Goal: Task Accomplishment & Management: Use online tool/utility

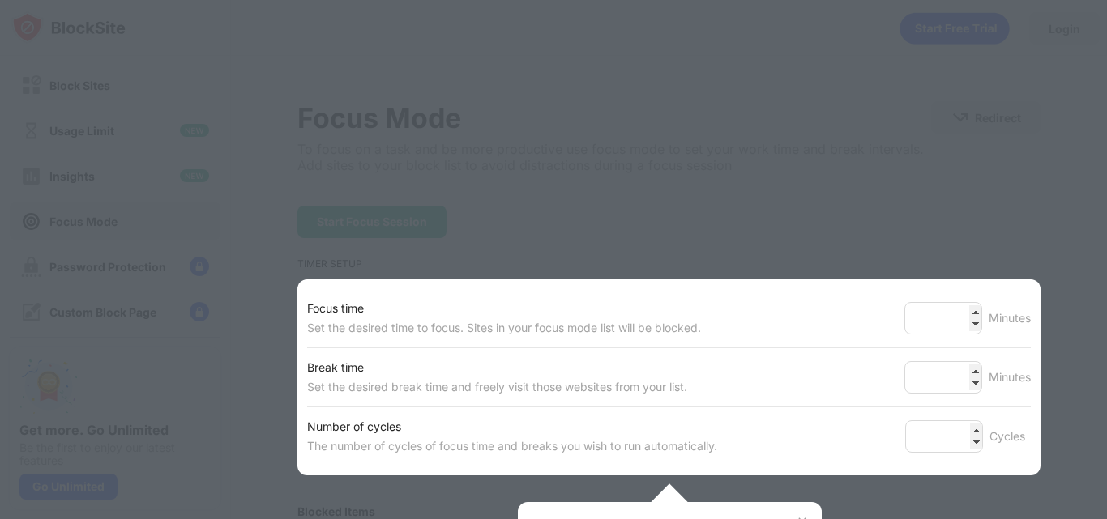
click at [896, 194] on div at bounding box center [553, 259] width 1107 height 519
click at [825, 208] on div at bounding box center [553, 259] width 1107 height 519
drag, startPoint x: 987, startPoint y: 204, endPoint x: 1047, endPoint y: 279, distance: 96.3
click at [990, 204] on div at bounding box center [553, 259] width 1107 height 519
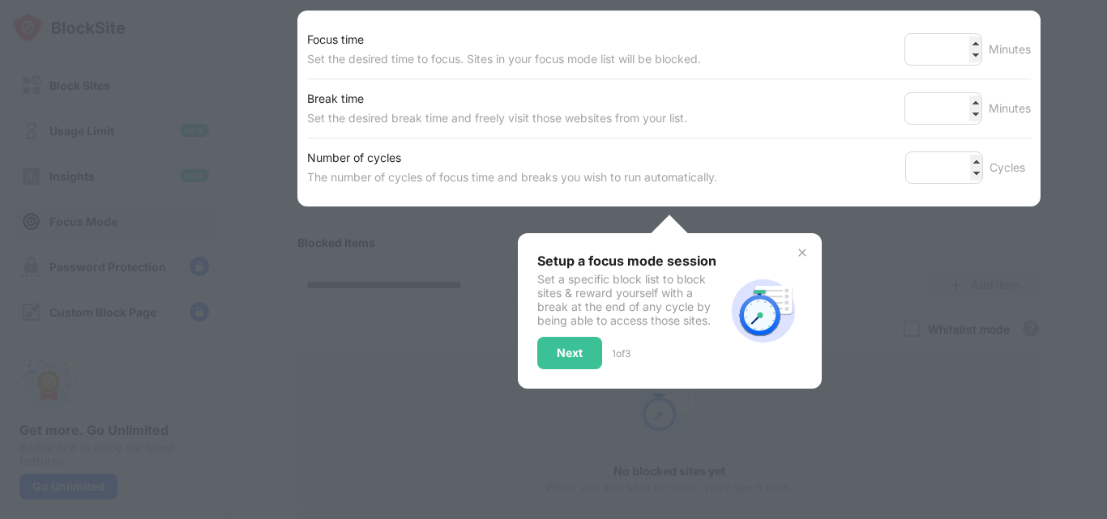
scroll to position [243, 0]
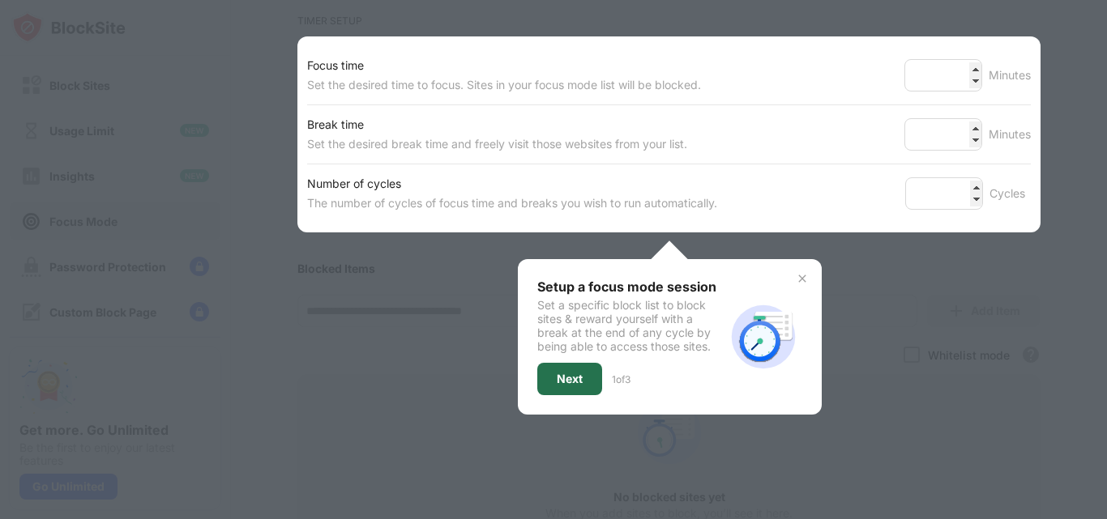
click at [564, 380] on div "Next" at bounding box center [570, 379] width 26 height 13
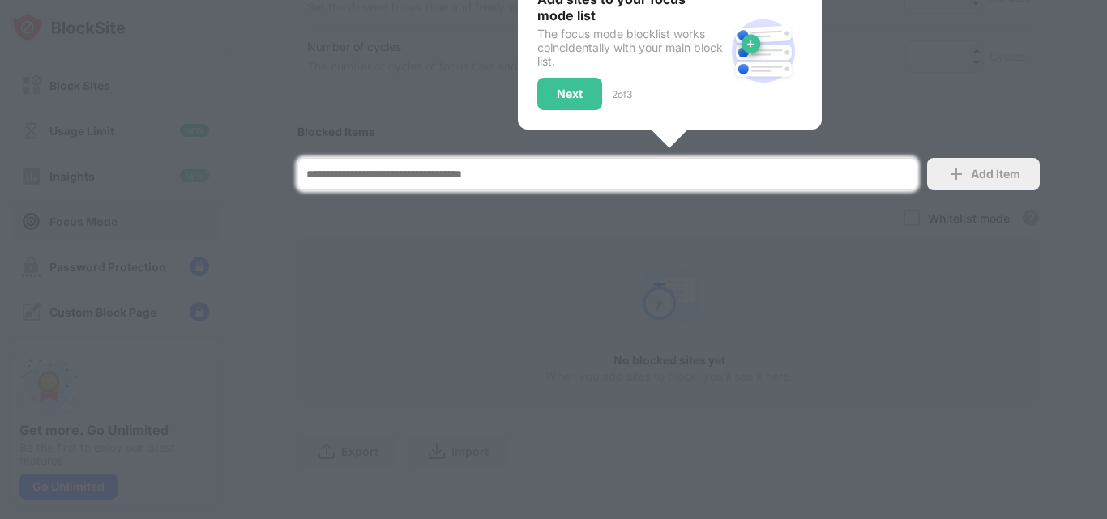
scroll to position [402, 0]
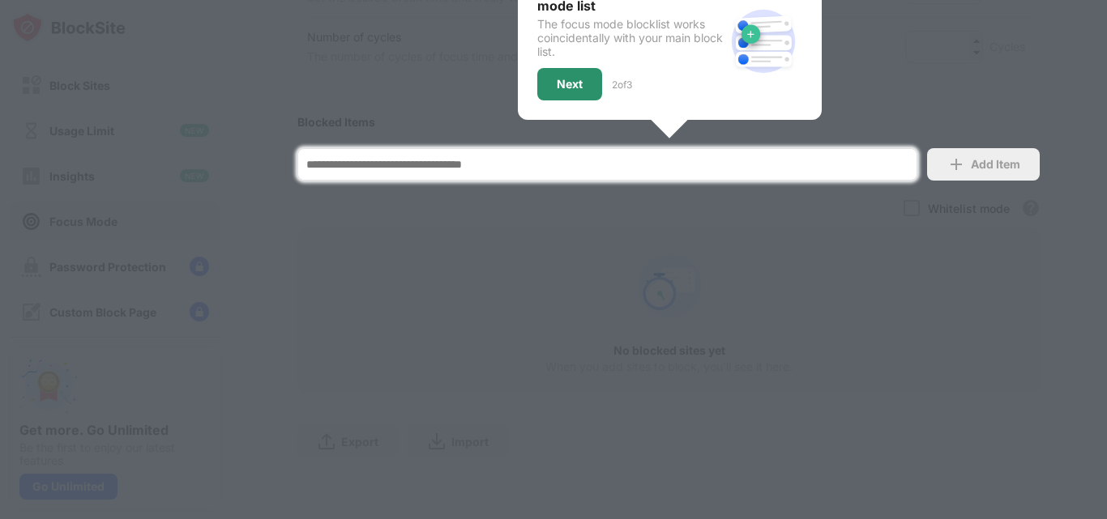
click at [580, 82] on div "Next" at bounding box center [569, 84] width 65 height 32
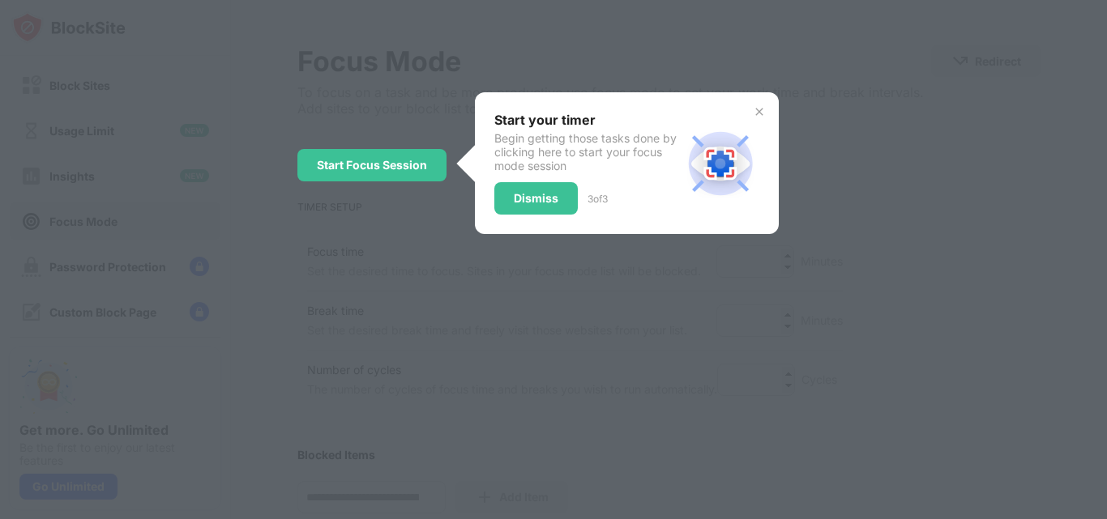
scroll to position [0, 0]
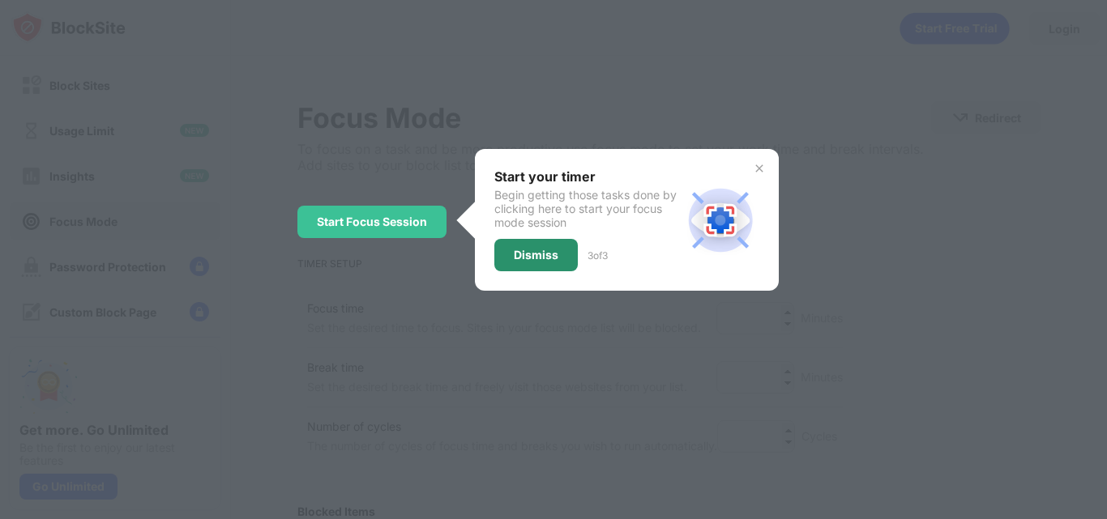
click at [534, 262] on div "Dismiss" at bounding box center [535, 255] width 83 height 32
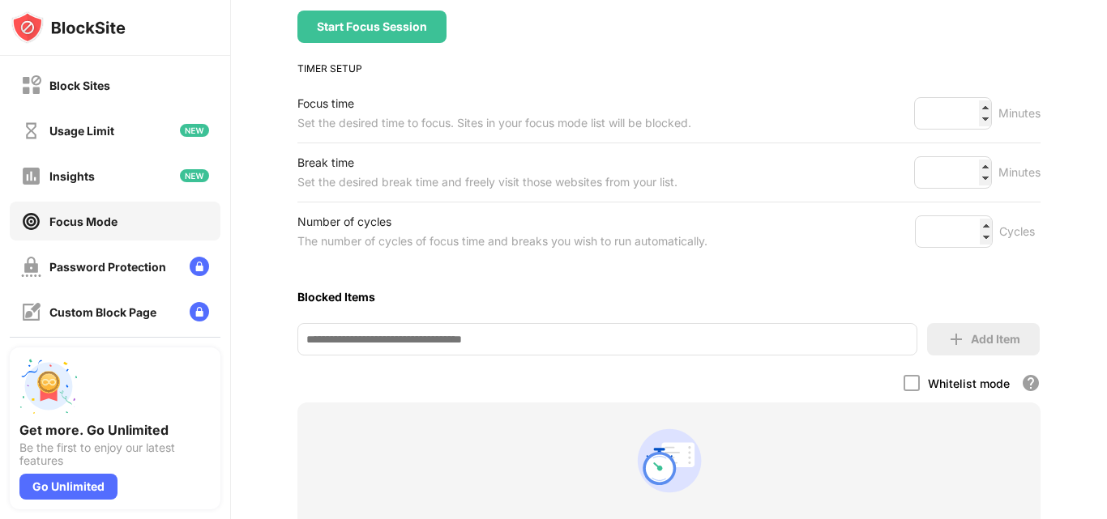
scroll to position [243, 0]
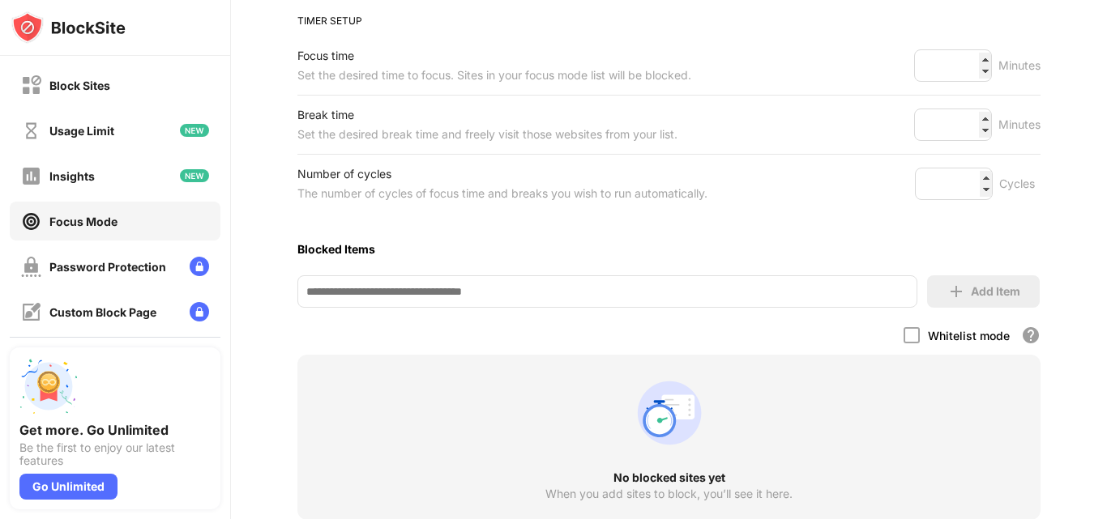
click at [465, 294] on input at bounding box center [607, 291] width 620 height 32
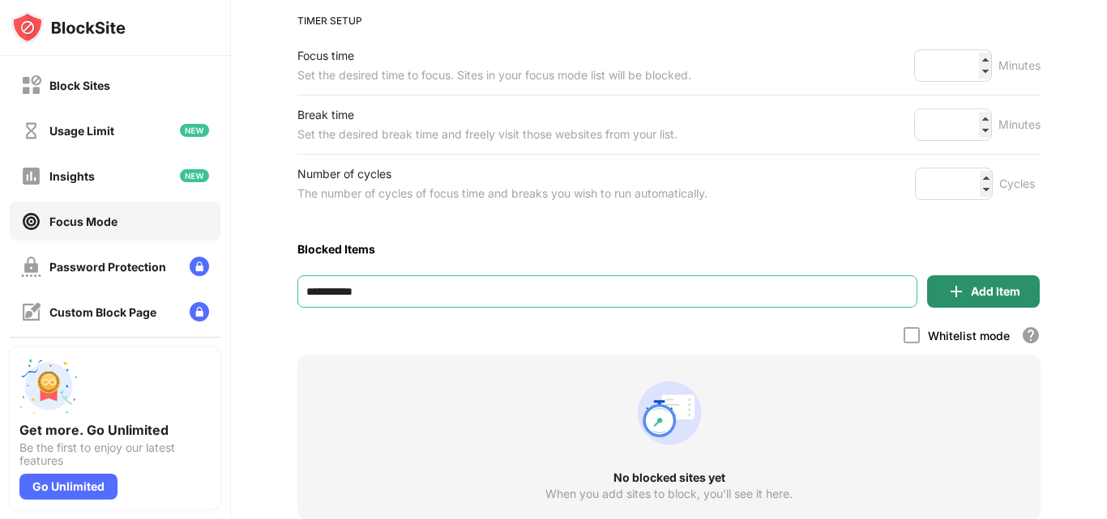
type input "**********"
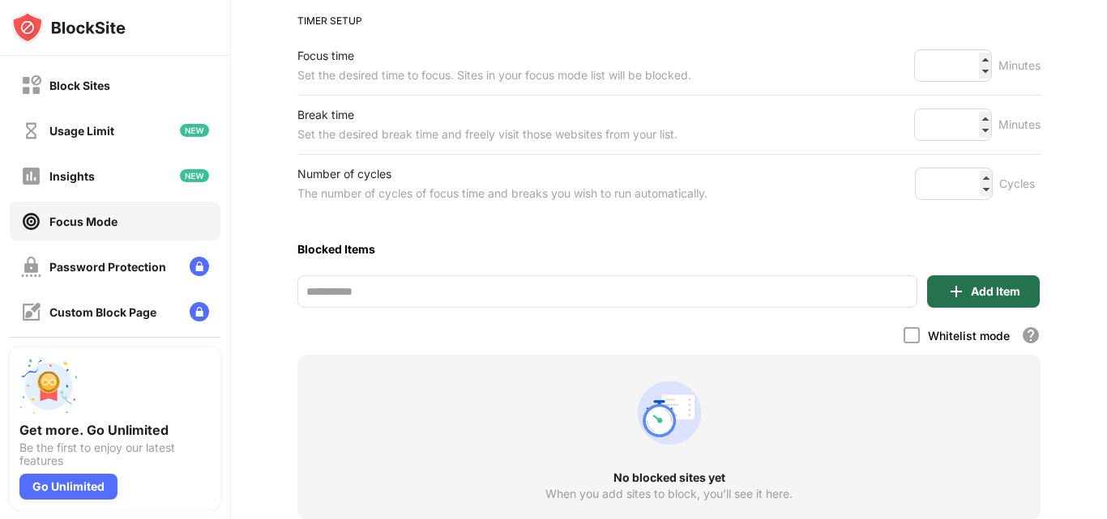
click at [981, 295] on div "Add Item" at bounding box center [994, 291] width 49 height 13
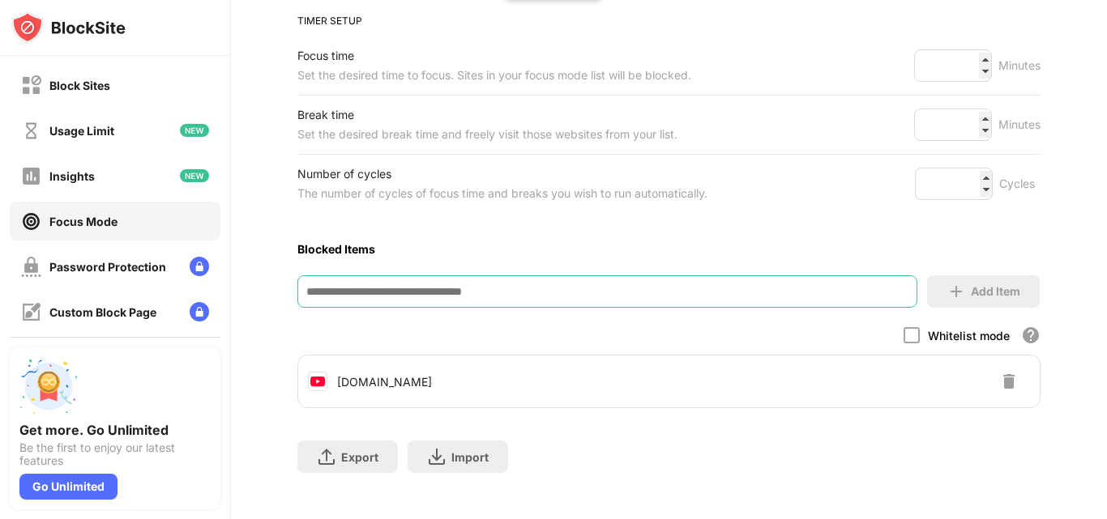
click at [493, 288] on input at bounding box center [607, 291] width 620 height 32
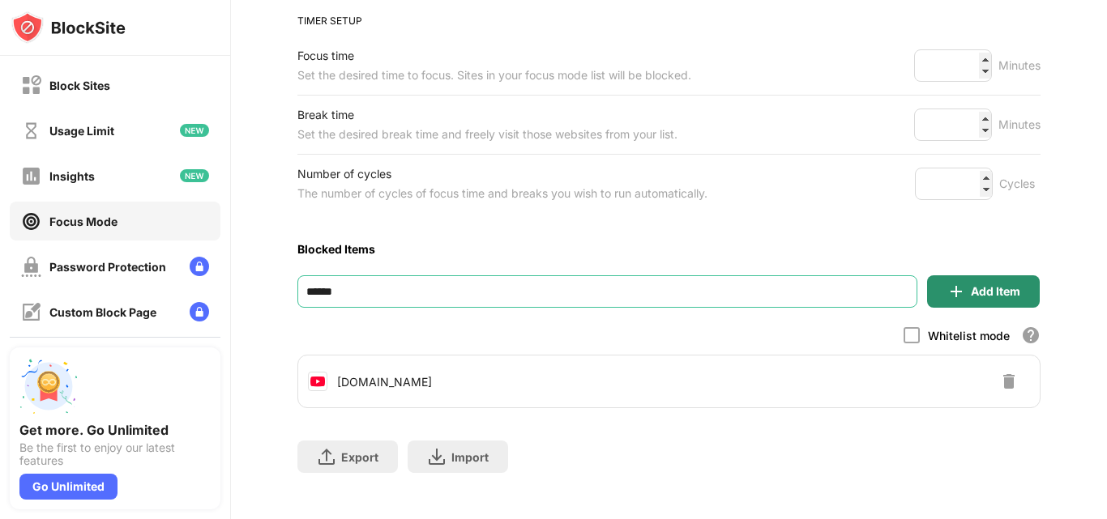
click at [940, 305] on div "Add Item" at bounding box center [983, 291] width 113 height 32
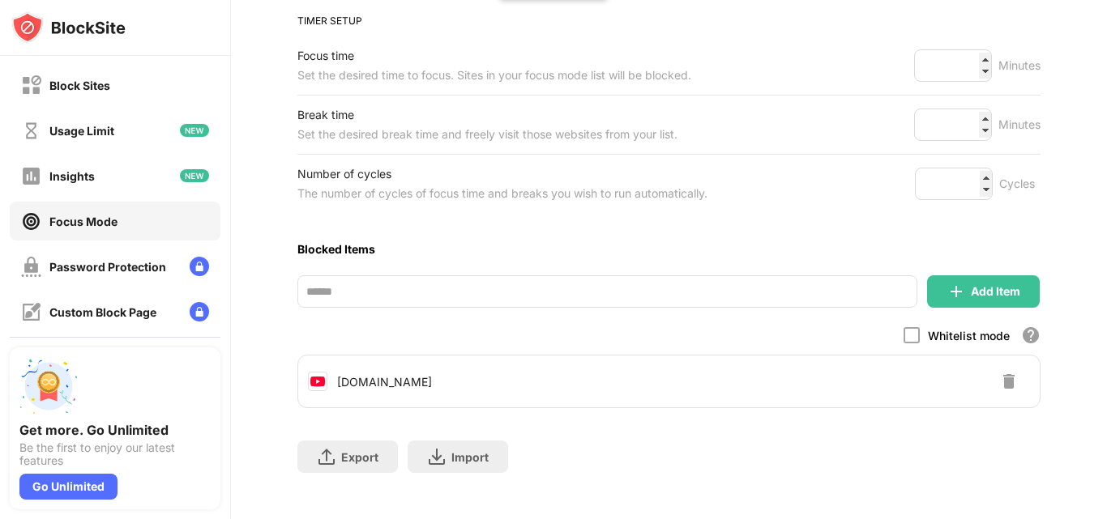
click at [360, 284] on input "******" at bounding box center [607, 291] width 620 height 32
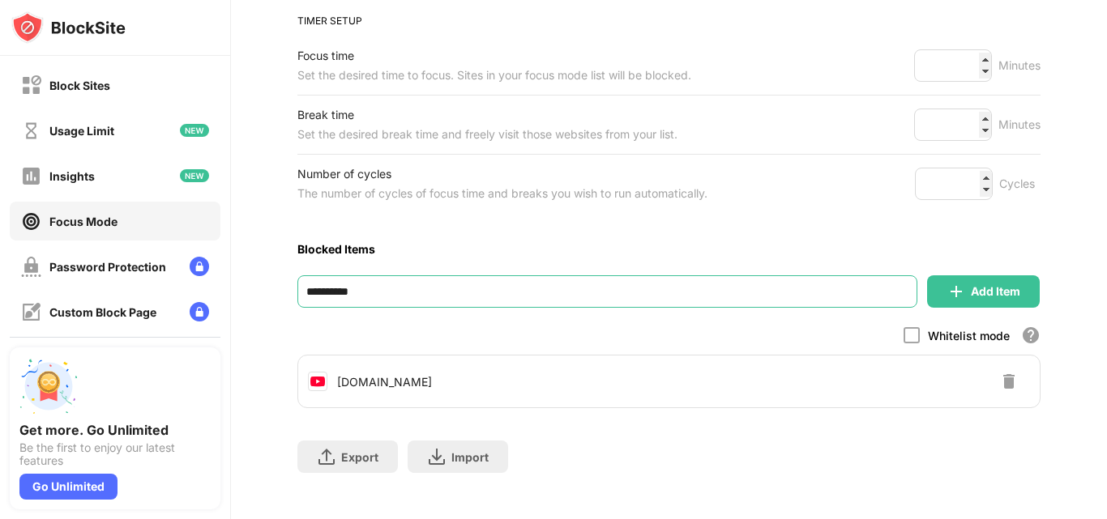
type input "**********"
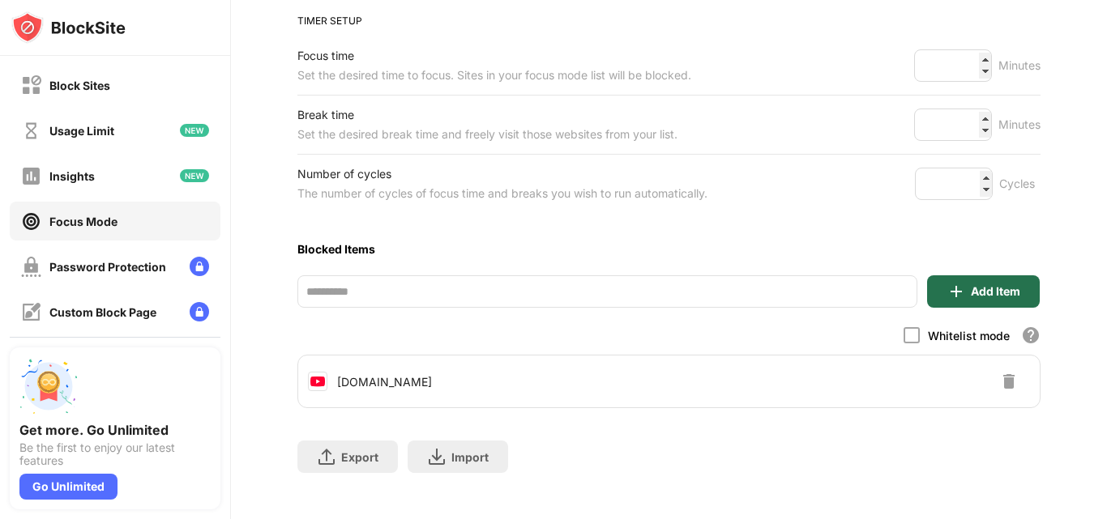
click at [990, 298] on div "Add Item" at bounding box center [983, 291] width 113 height 32
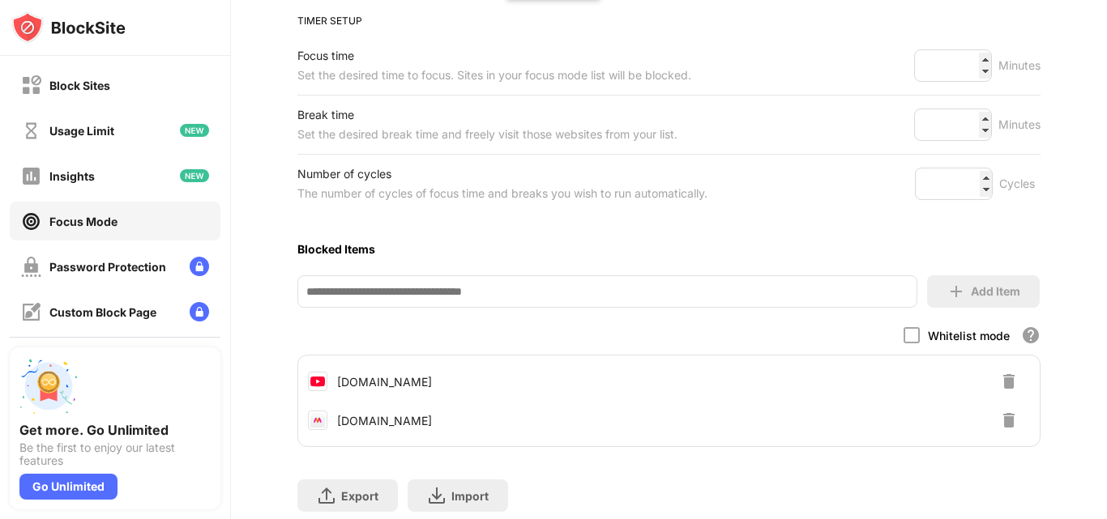
click at [503, 304] on input at bounding box center [607, 291] width 620 height 32
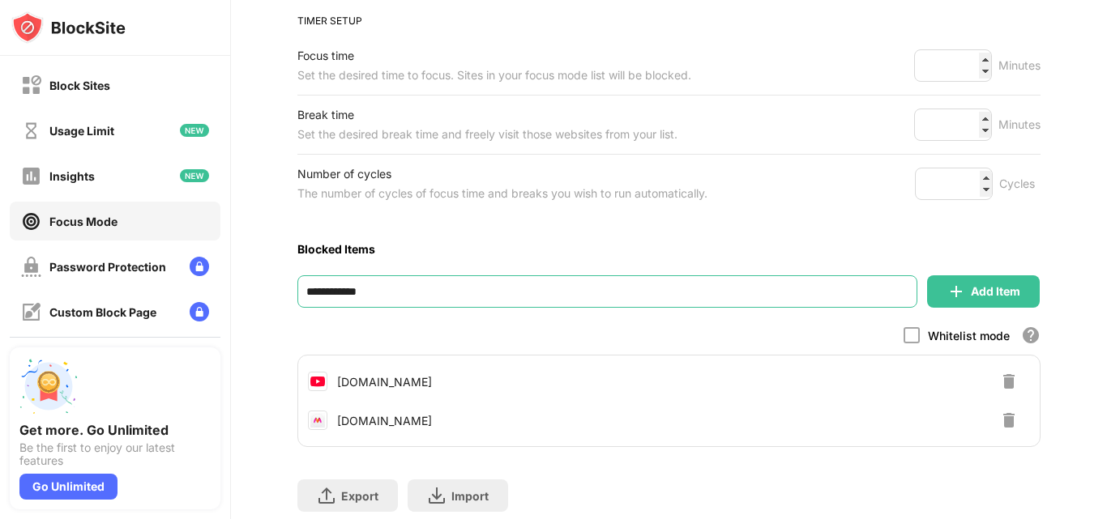
type input "**********"
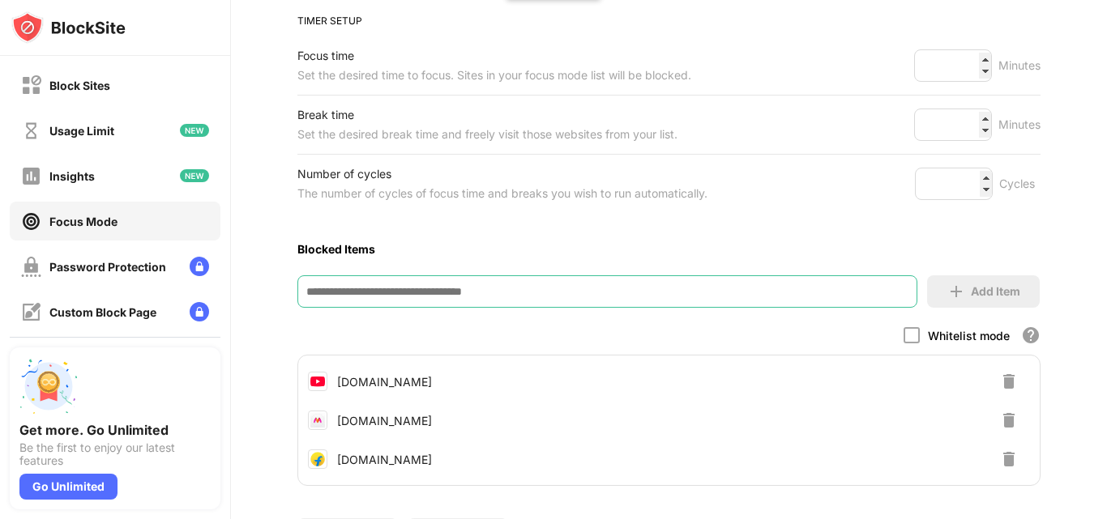
click at [446, 287] on input at bounding box center [607, 291] width 620 height 32
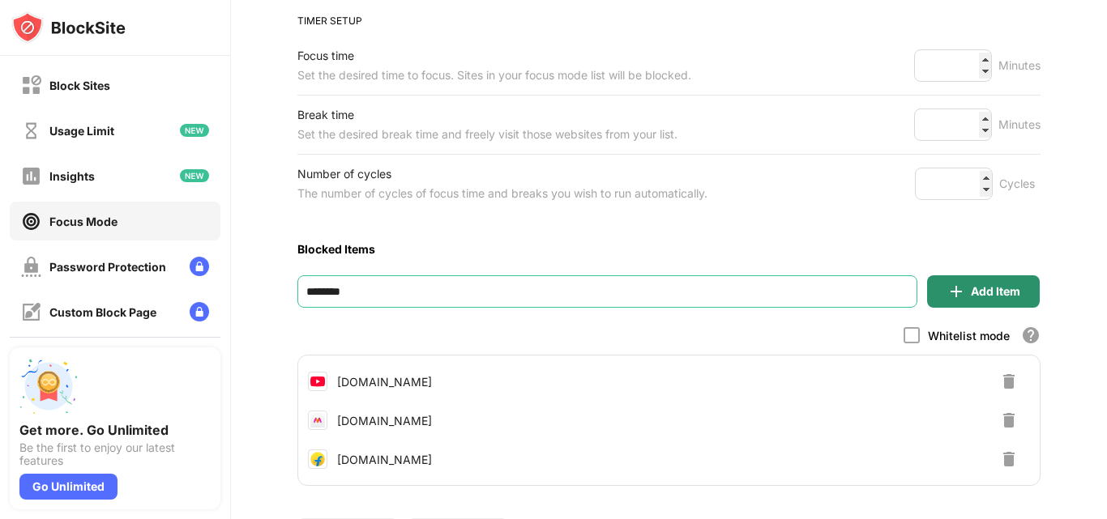
type input "********"
click at [1024, 299] on div "Add Item" at bounding box center [983, 291] width 113 height 32
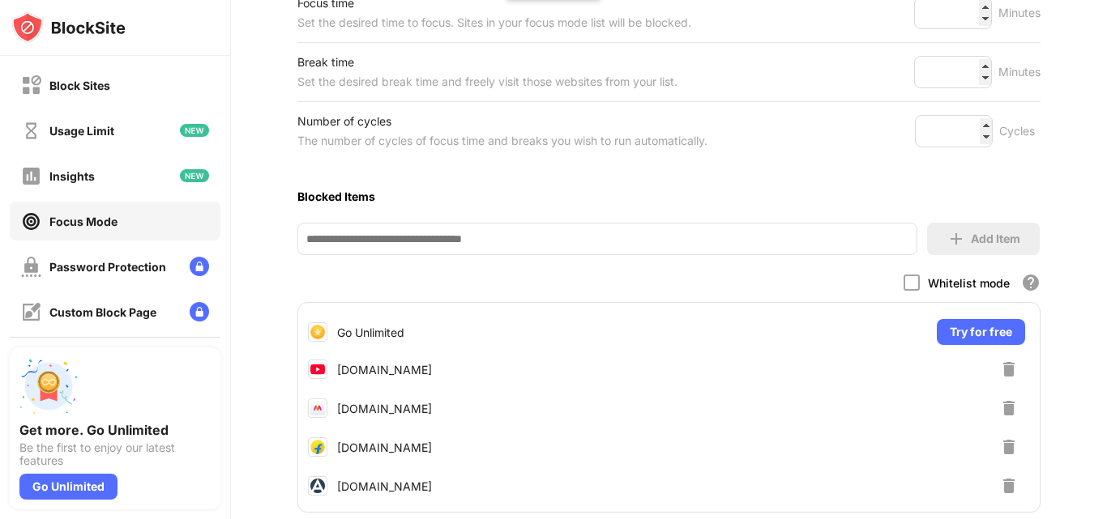
scroll to position [324, 0]
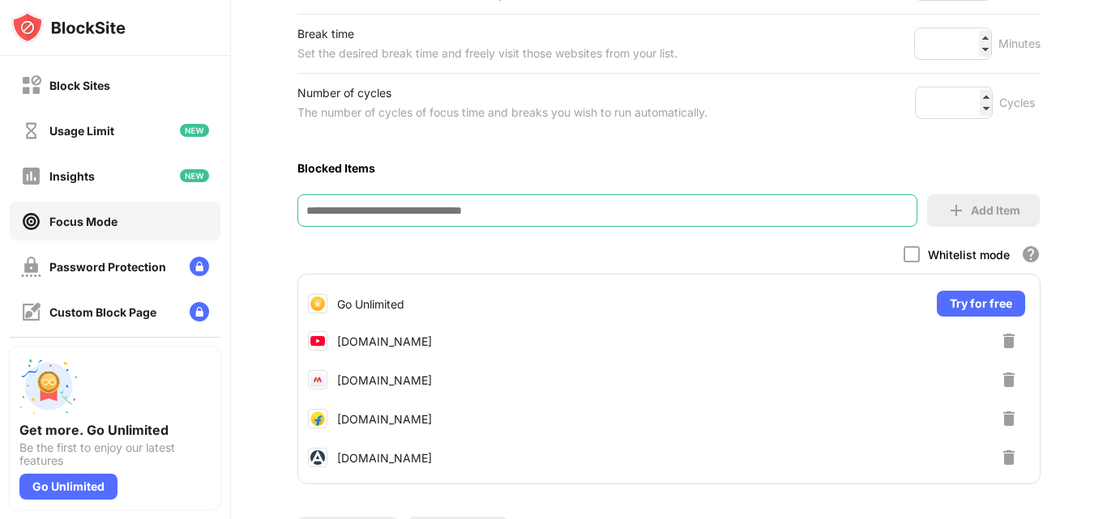
click at [451, 220] on input at bounding box center [607, 210] width 620 height 32
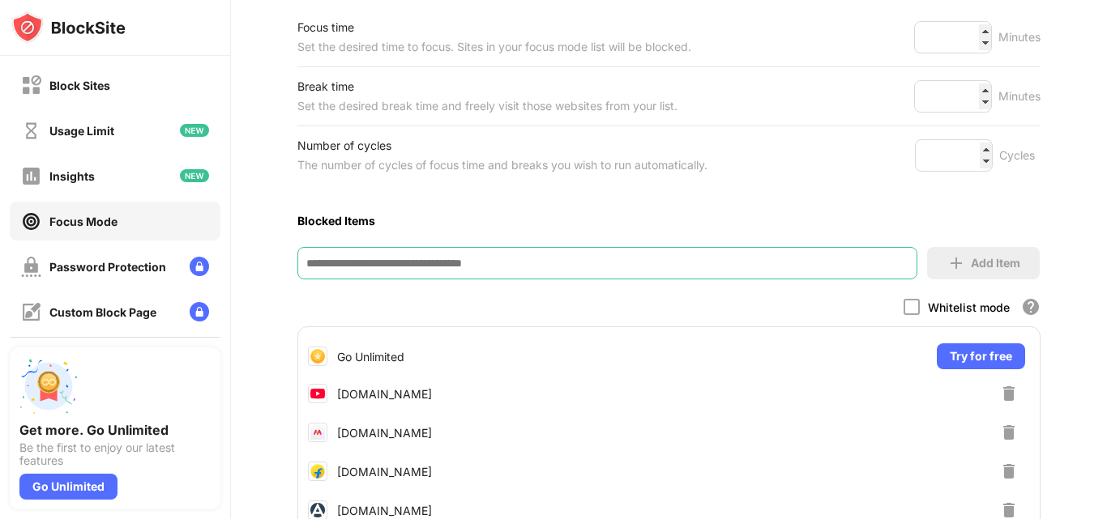
scroll to position [243, 0]
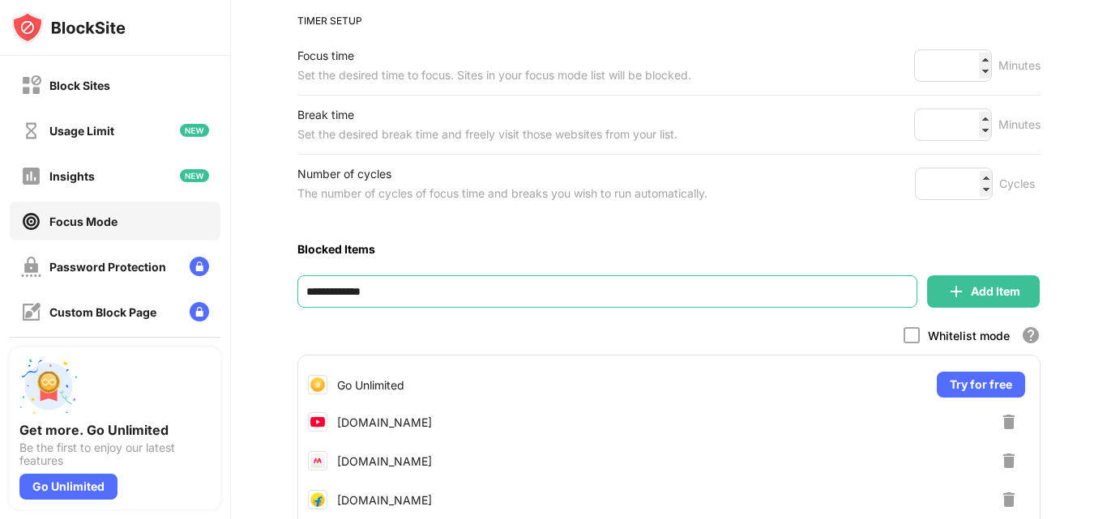
type input "**********"
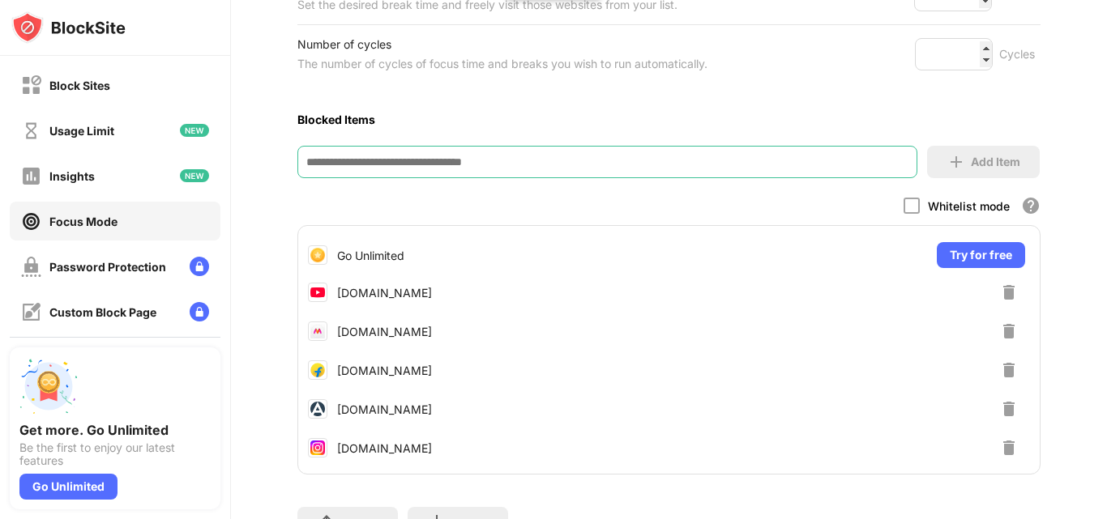
scroll to position [224, 0]
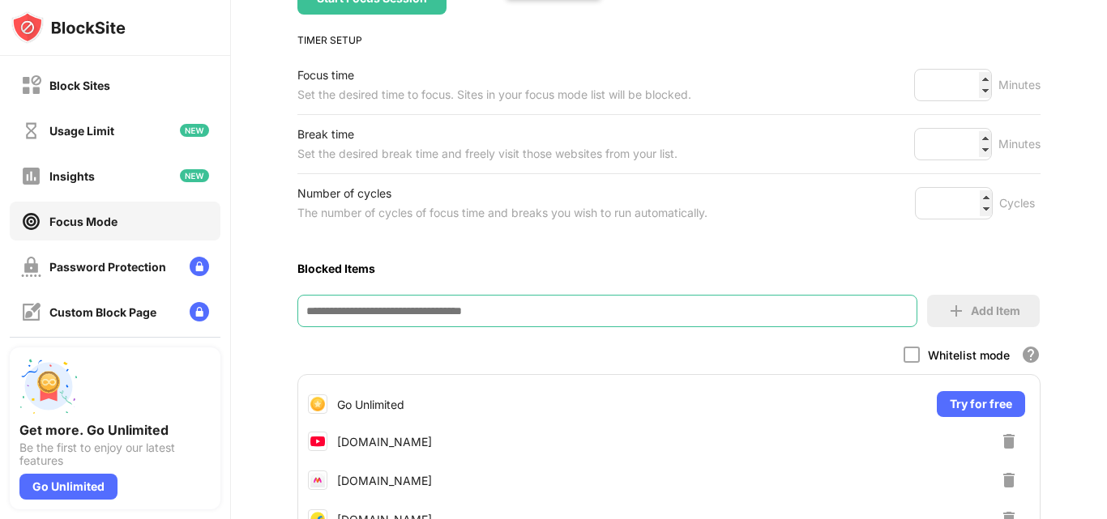
click at [467, 314] on input at bounding box center [607, 311] width 620 height 32
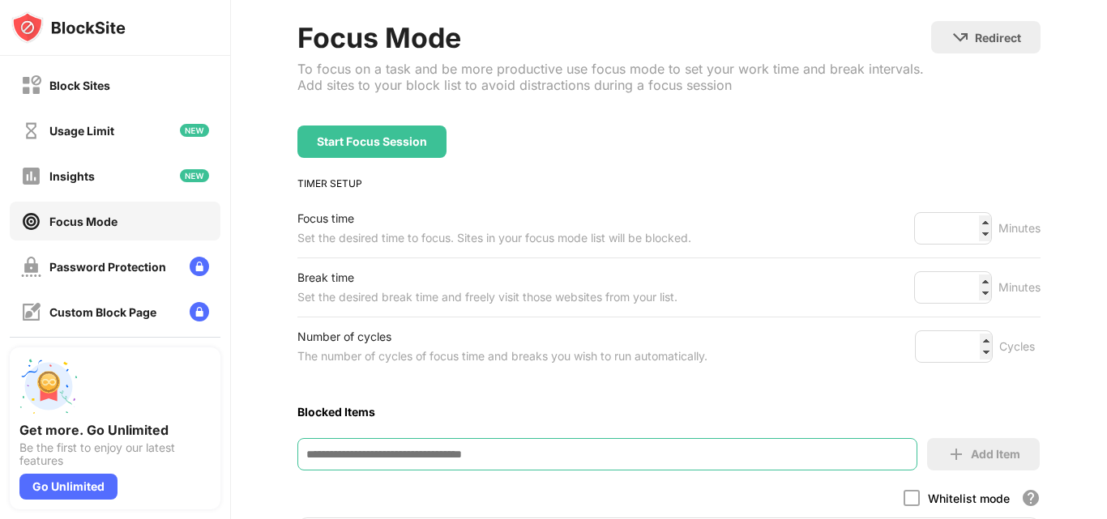
scroll to position [162, 0]
